Goal: Information Seeking & Learning: Learn about a topic

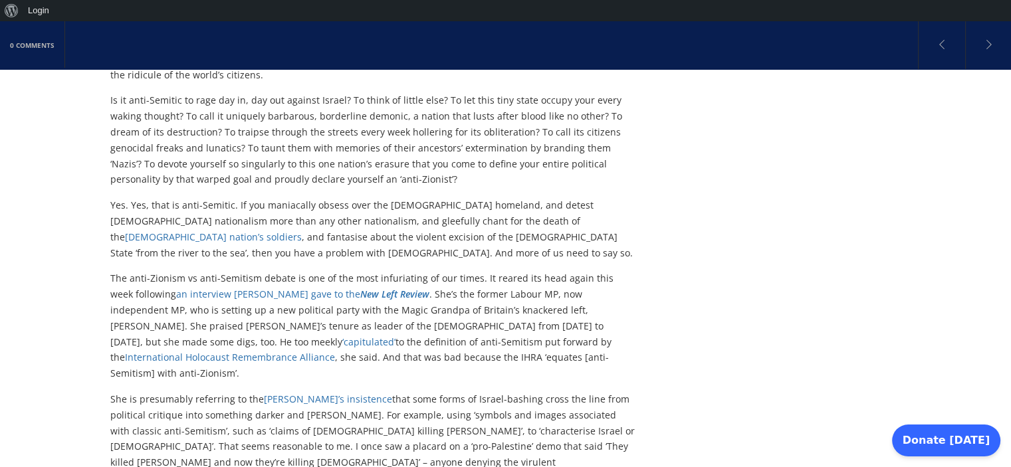
scroll to position [332, 0]
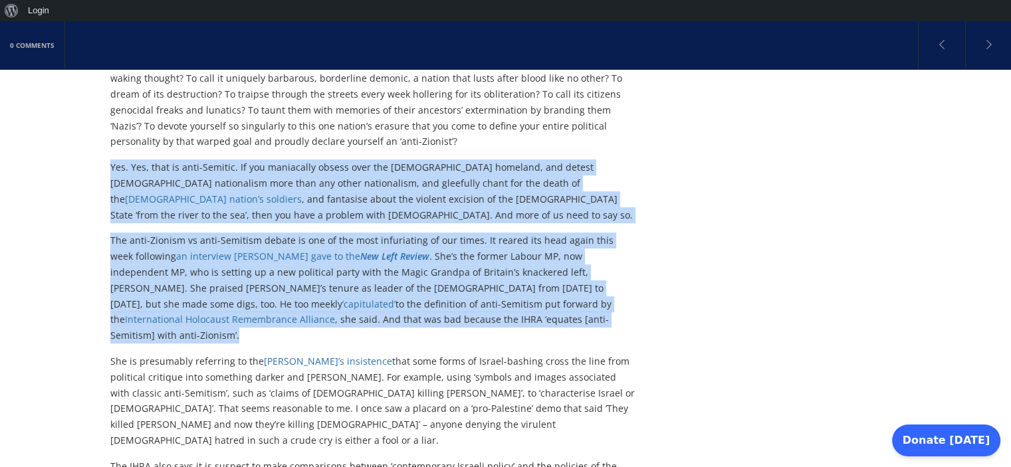
drag, startPoint x: 110, startPoint y: 170, endPoint x: 392, endPoint y: 285, distance: 304.4
click at [398, 298] on div "Yes. Yes, that is anti-Semitic. If you maniacally obsess over the [DEMOGRAPHIC_…" at bounding box center [373, 252] width 527 height 184
copy div "Lor. Ips, dolo si amet-Consect. Ad eli seddoeiusm tempor inci utl Etdolo magnaa…"
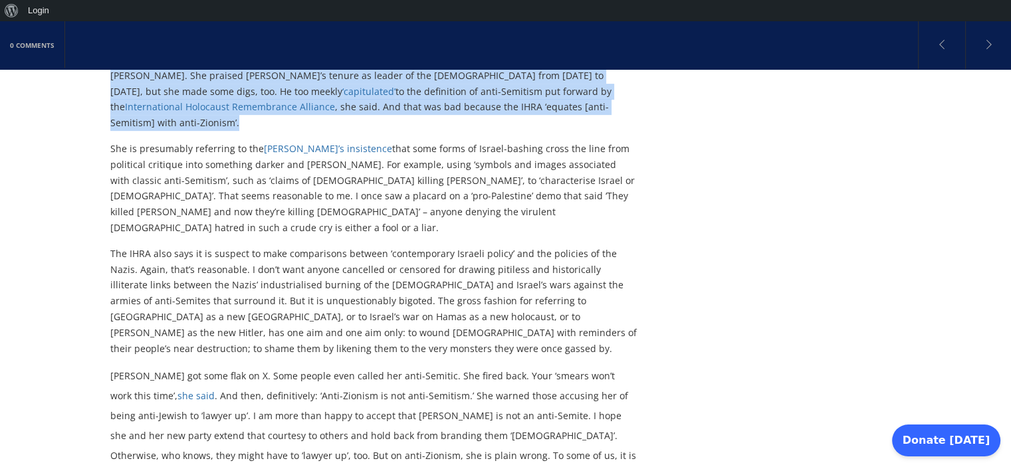
scroll to position [532, 0]
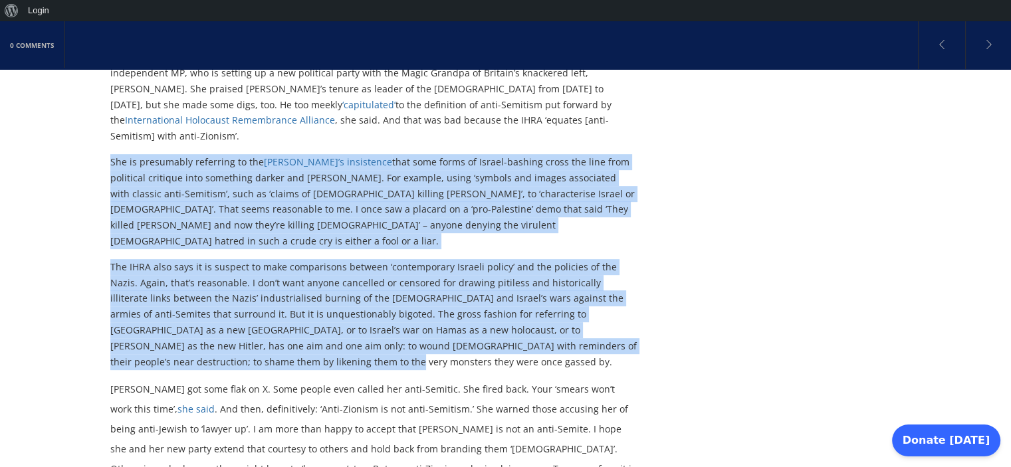
drag, startPoint x: 112, startPoint y: 130, endPoint x: 214, endPoint y: 315, distance: 211.3
click at [214, 315] on div "She is presumably referring to the IHRA’s insistence that some forms of Israel-…" at bounding box center [373, 261] width 527 height 215
copy div "Lor ip dolorsitam consectet ad eli SEDD’e temporinci utla etdo magna al Enimad-…"
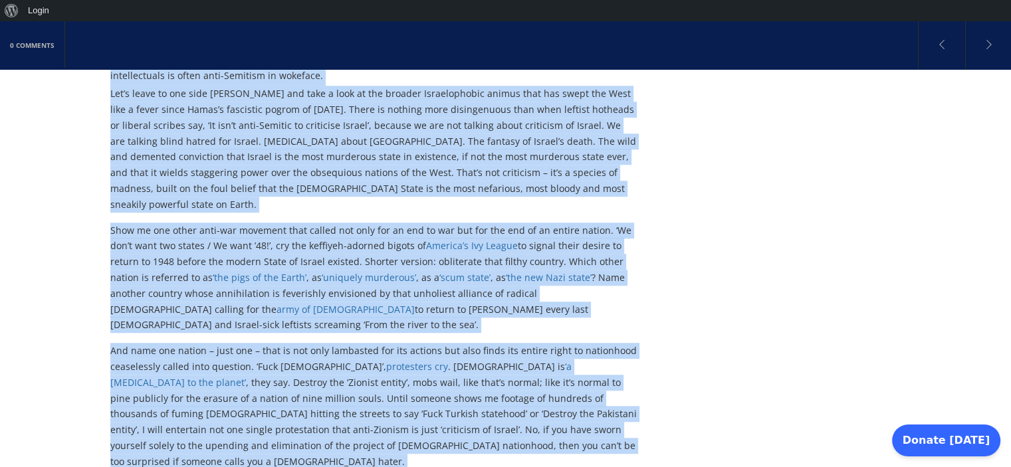
scroll to position [972, 0]
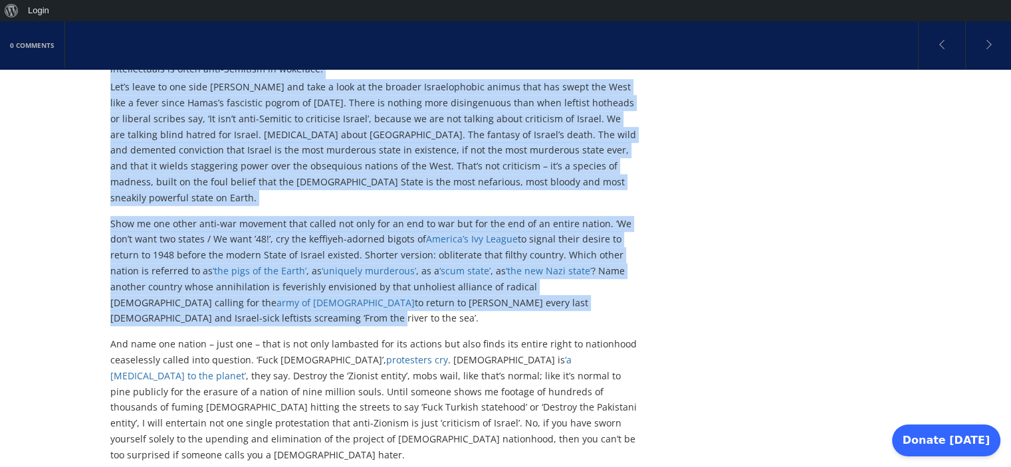
drag, startPoint x: 112, startPoint y: 143, endPoint x: 524, endPoint y: 170, distance: 413.1
click at [655, 233] on div "Yes, anti-Zionism is anti-Semitism [PERSON_NAME] is so wrong. [DATE] obsessive …" at bounding box center [407, 171] width 594 height 1859
copy div "Lo Ipsumdo sit amet cons ad E. Sedd eiusmo temp incidi utl etdo-Magnaal. Eni ad…"
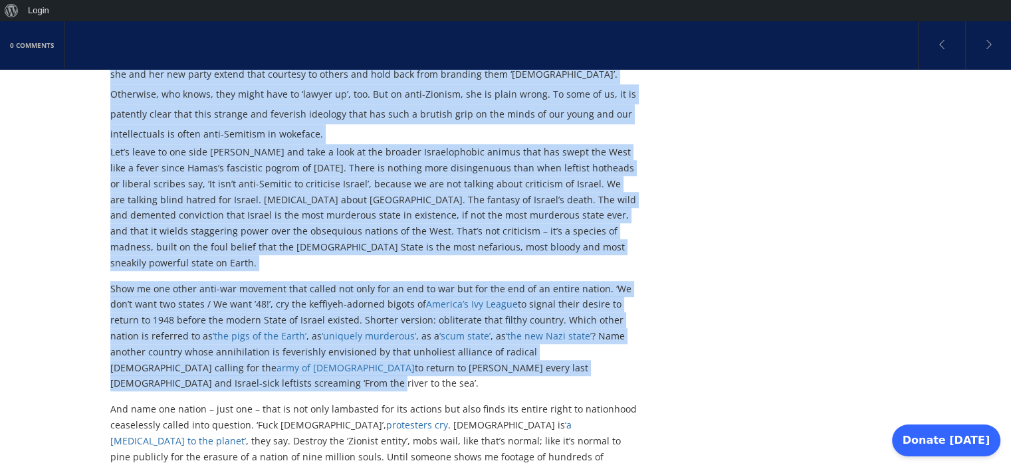
scroll to position [905, 0]
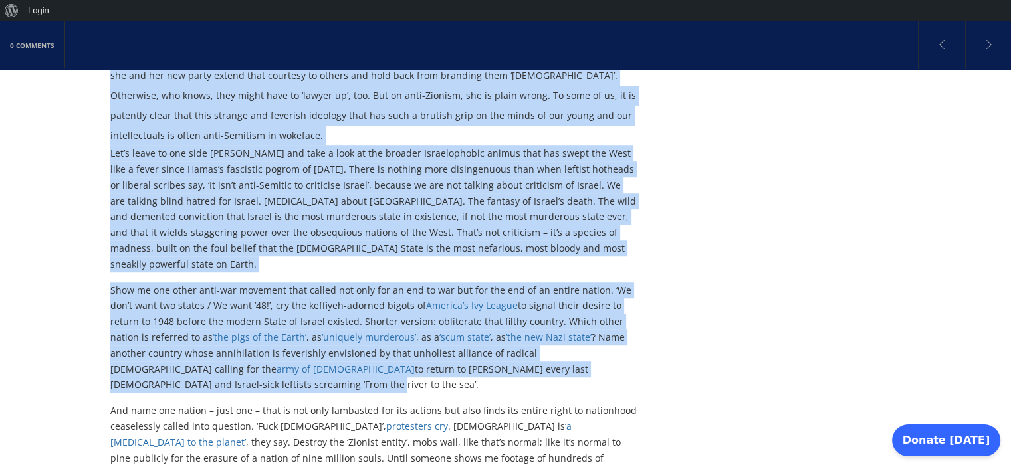
click at [293, 183] on p "Let’s leave to one side [PERSON_NAME] and take a look at the broader Israelopho…" at bounding box center [373, 209] width 527 height 126
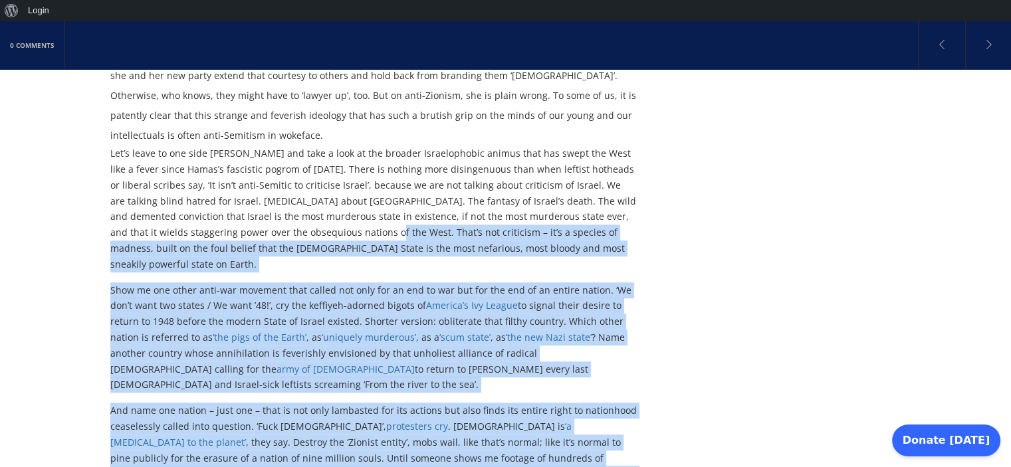
drag, startPoint x: 293, startPoint y: 184, endPoint x: 536, endPoint y: 411, distance: 333.0
click at [540, 415] on div "Is it anti-Semitic to criticise Israel? Of course not. No nation on Earth shoul…" at bounding box center [373, 73] width 527 height 1266
copy div "Lore’i dol sitametco – ad’e s doeiusm te incidid, utlab et dol magn aliqua enim…"
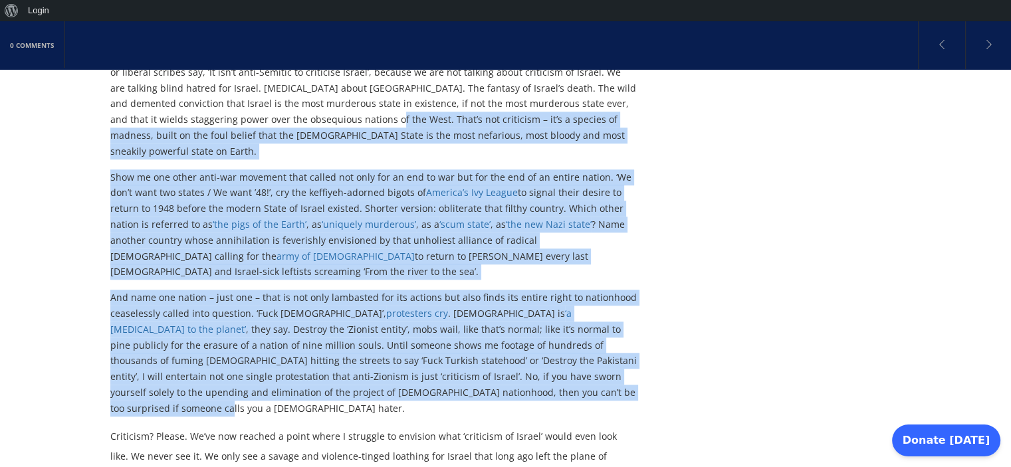
scroll to position [1038, 0]
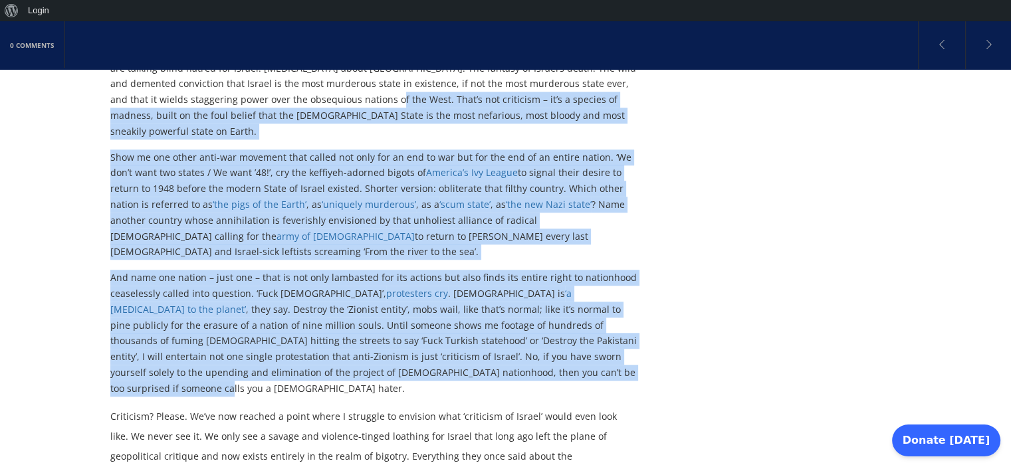
click at [199, 279] on p "And name one nation – just one – that is not only lambasted for its actions but…" at bounding box center [373, 333] width 527 height 126
click at [194, 280] on p "And name one nation – just one – that is not only lambasted for its actions but…" at bounding box center [373, 333] width 527 height 126
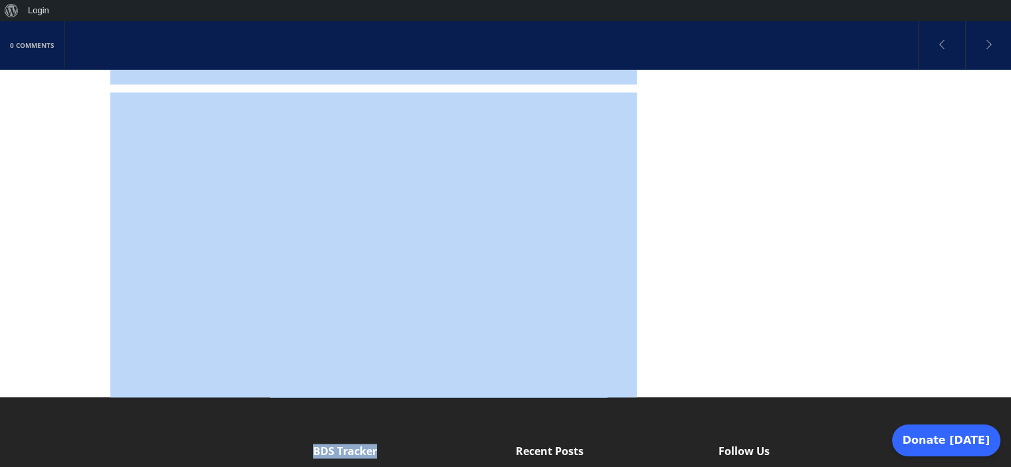
scroll to position [1695, 0]
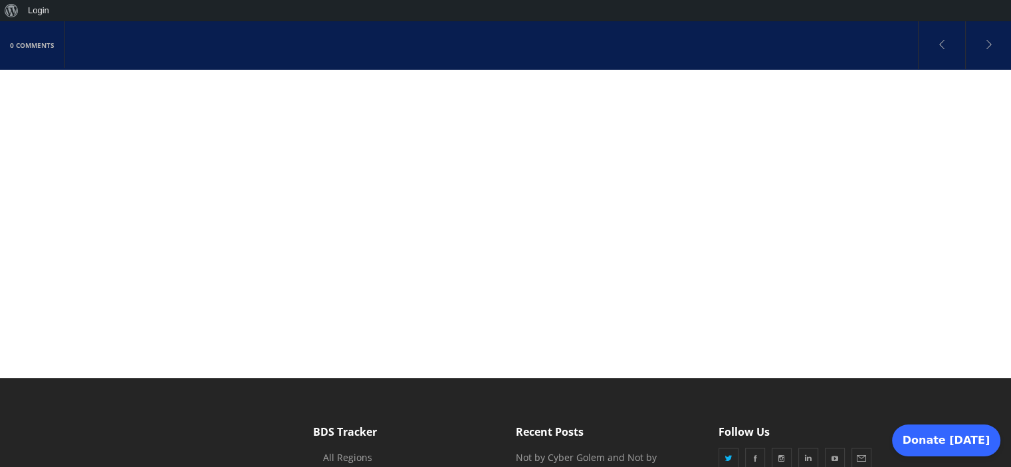
drag, startPoint x: 191, startPoint y: 280, endPoint x: 407, endPoint y: 64, distance: 305.5
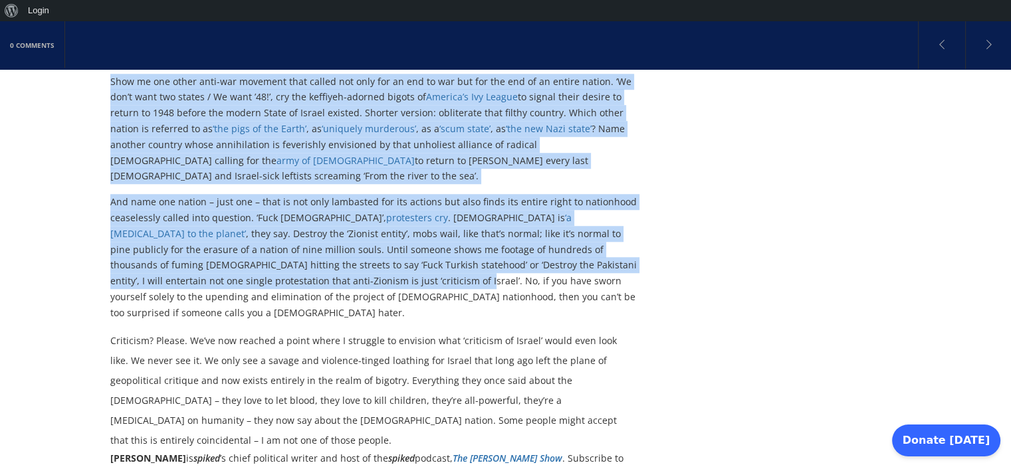
scroll to position [1096, 0]
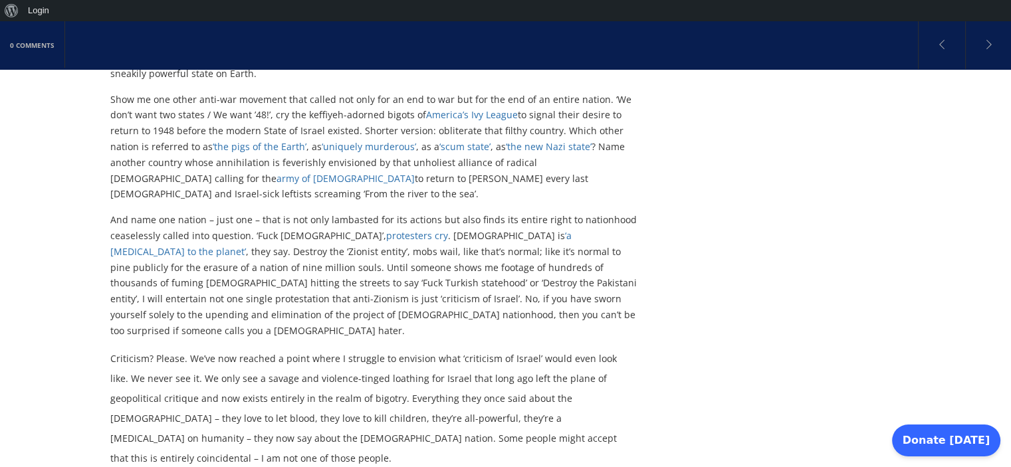
click at [217, 217] on p "And name one nation – just one – that is not only lambasted for its actions but…" at bounding box center [373, 275] width 527 height 126
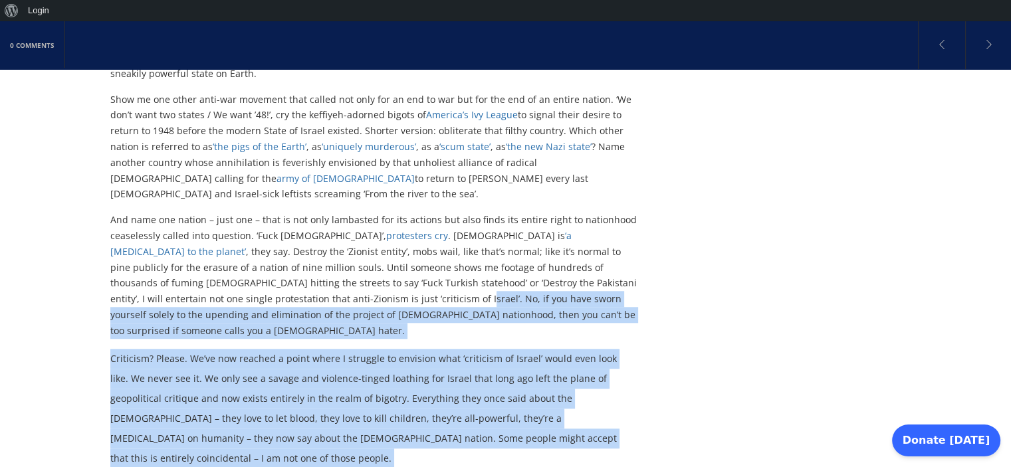
drag, startPoint x: 191, startPoint y: 220, endPoint x: 505, endPoint y: 389, distance: 356.3
copy div "Lo, ip dol sita conse adipisci elitse do eiu temporin utl etdoloremag al eni ad…"
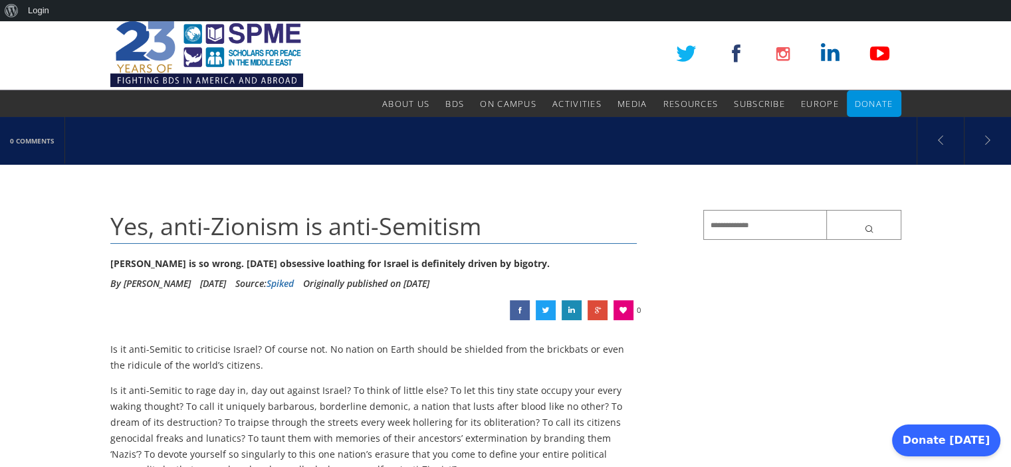
scroll to position [0, 0]
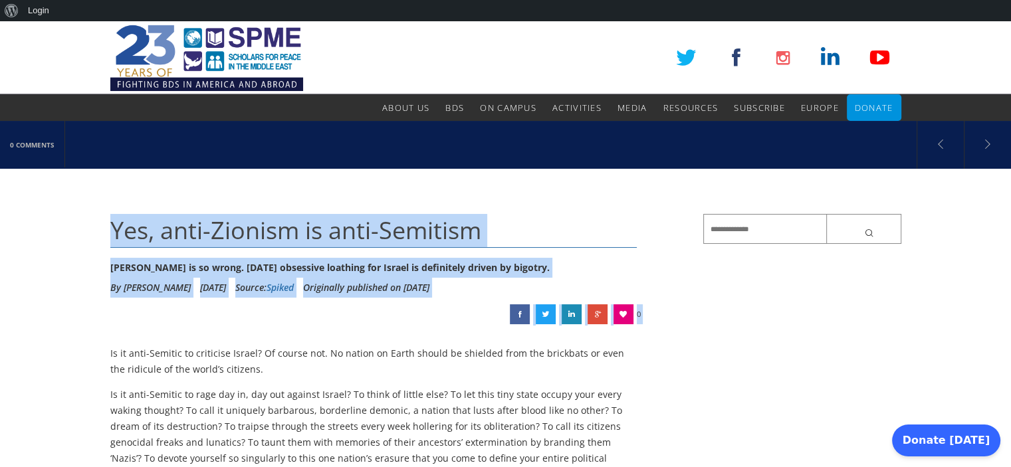
drag, startPoint x: 113, startPoint y: 231, endPoint x: 527, endPoint y: 281, distance: 417.2
copy div "Yes, anti-Zionism is anti-Semitism [PERSON_NAME] is so wrong. [DATE] obsessive …"
